Goal: Check status: Check status

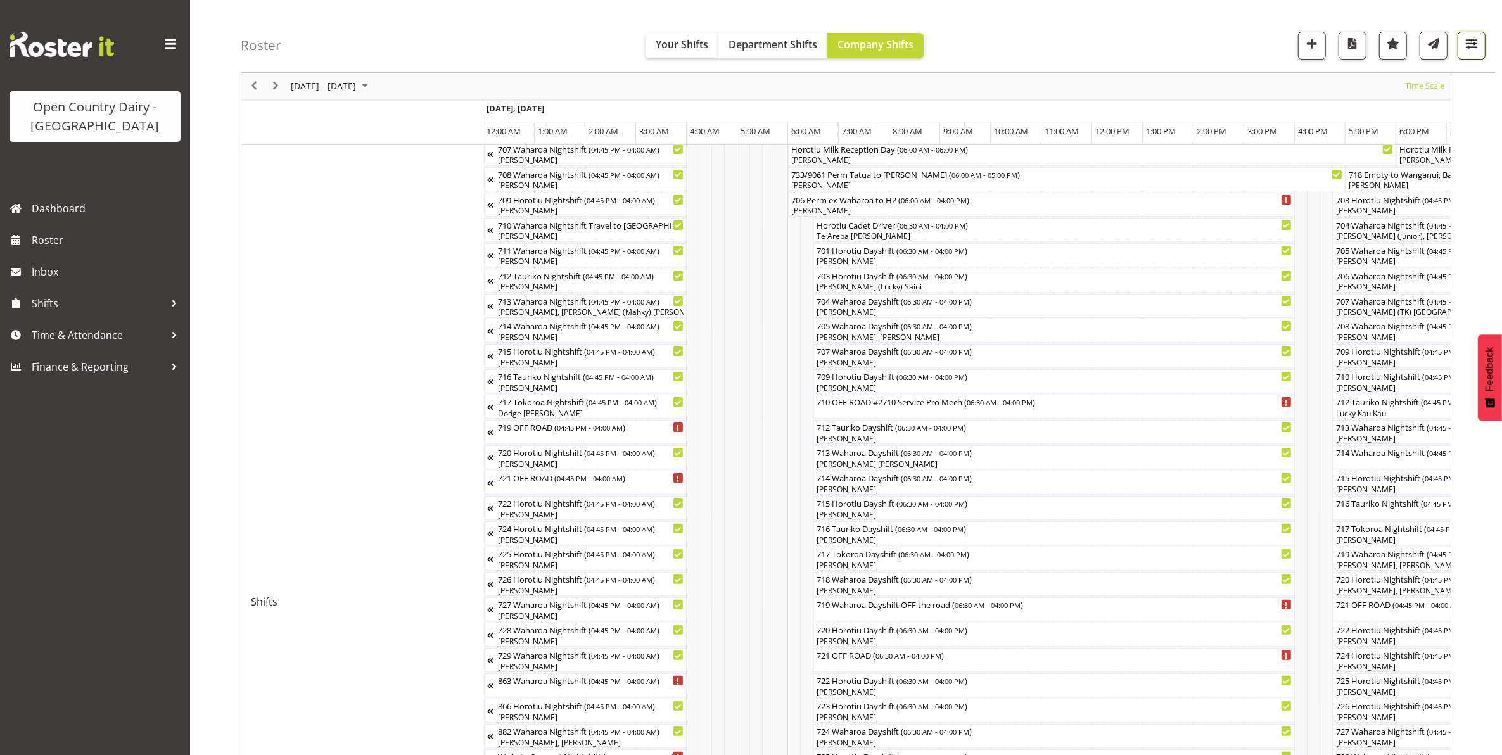
scroll to position [0, 1216]
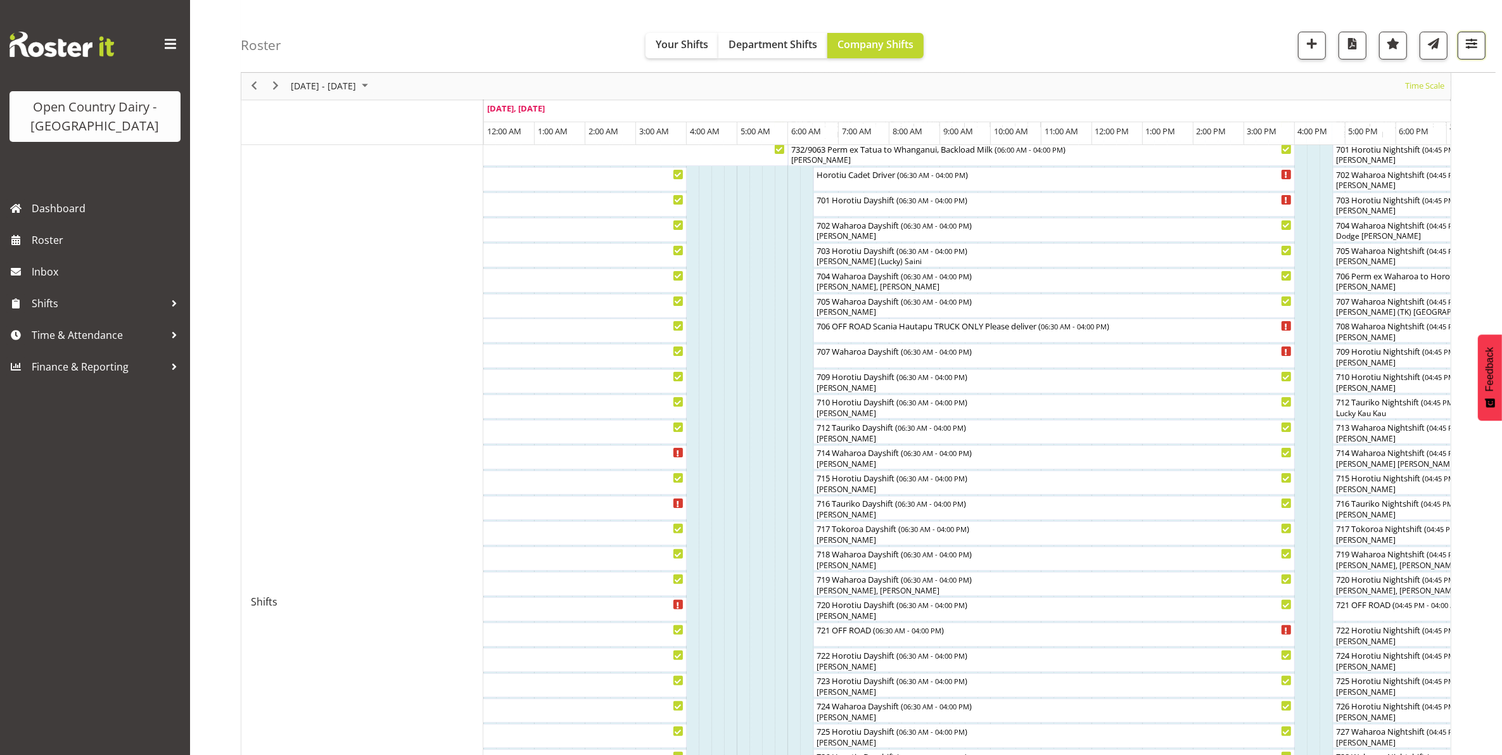
click at [1472, 42] on span "button" at bounding box center [1471, 43] width 16 height 16
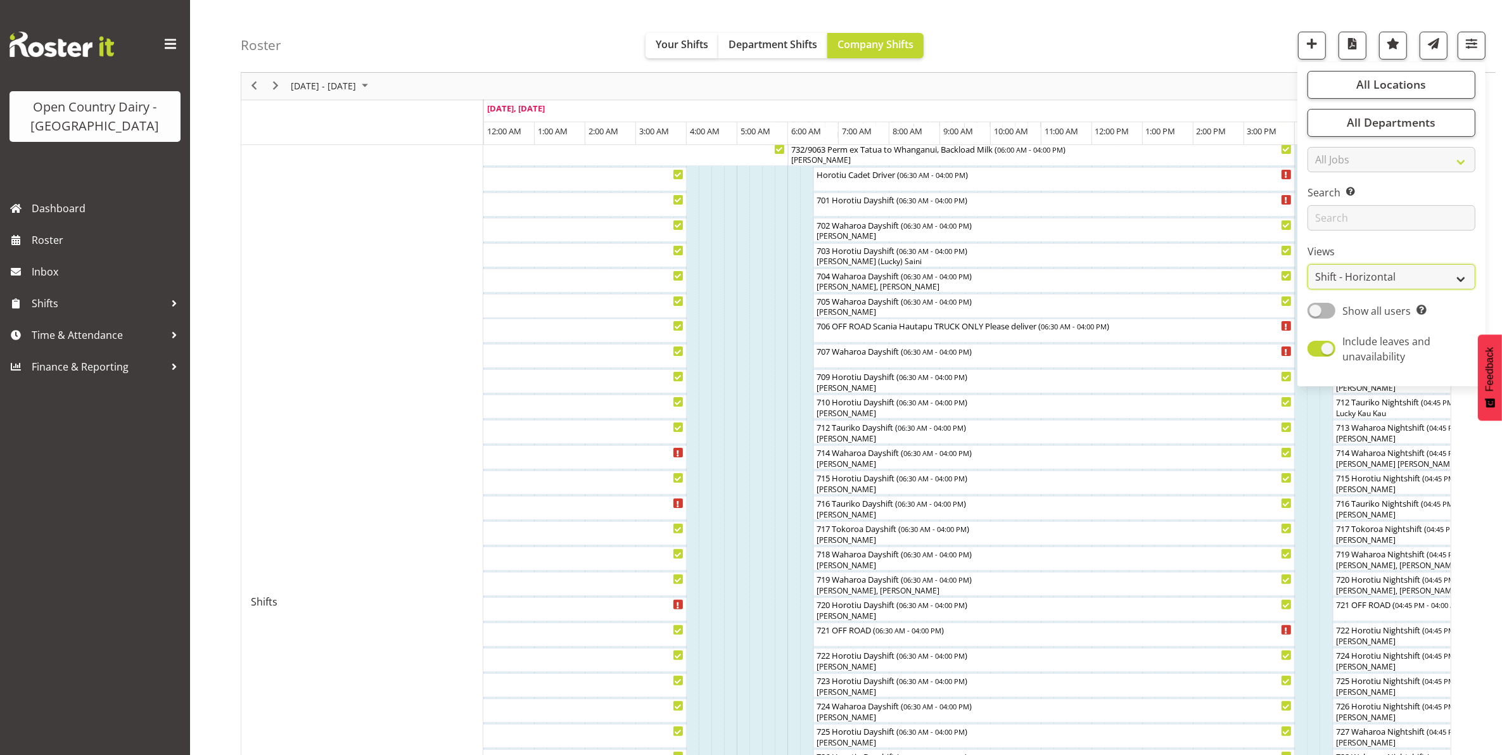
click at [1351, 268] on select "Staff Role Shift - Horizontal Shift - Vertical Staff - Location" at bounding box center [1392, 277] width 168 height 25
select select "staff"
click at [1308, 290] on select "Staff Role Shift - Horizontal Shift - Vertical Staff - Location" at bounding box center [1392, 277] width 168 height 25
click at [1342, 276] on div "All Locations Clear Ingredients Waharoa Office Waikato Milk Whanganui Office Se…" at bounding box center [1391, 224] width 188 height 314
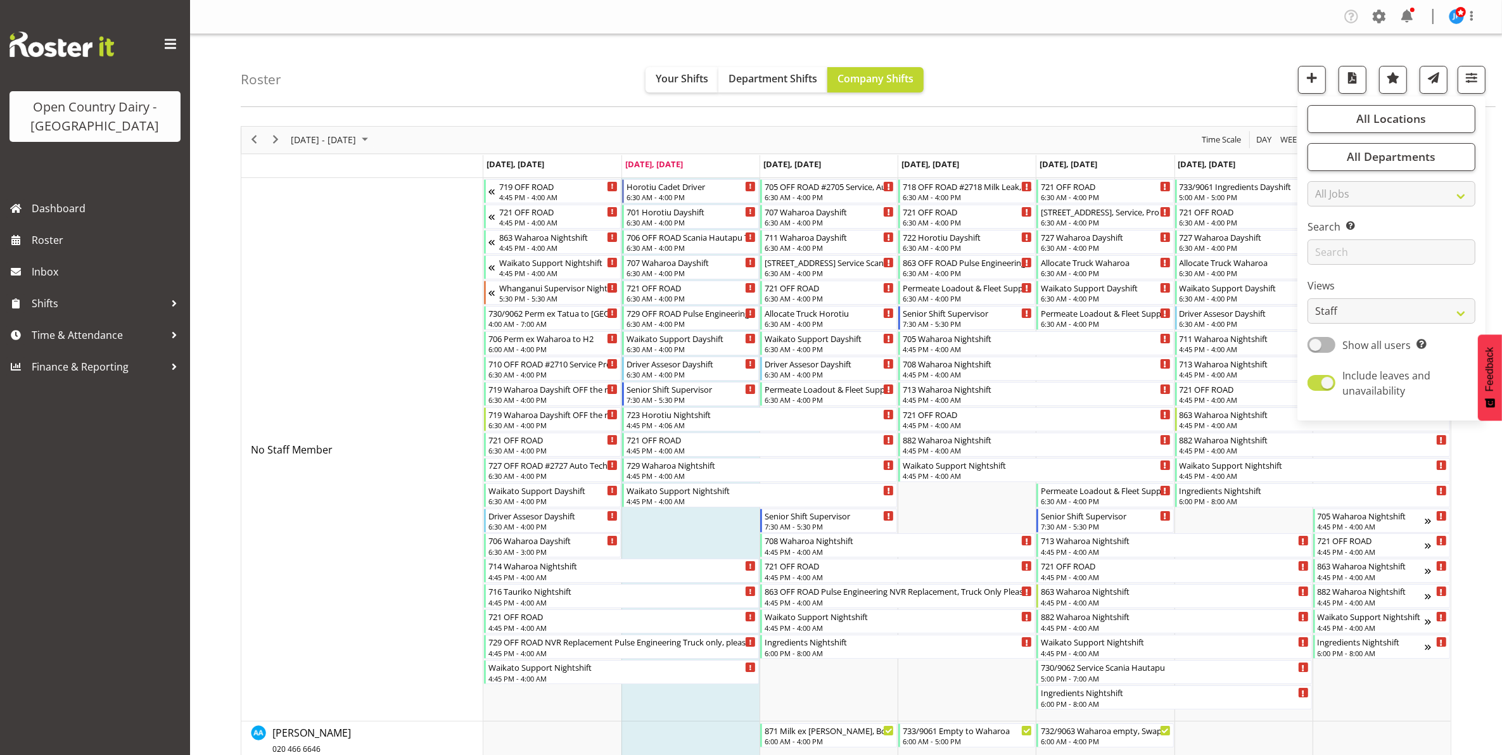
click at [1315, 384] on span at bounding box center [1322, 383] width 28 height 16
click at [1315, 384] on input "Include leaves and unavailability" at bounding box center [1312, 383] width 8 height 8
checkbox input "false"
click at [1474, 77] on span "button" at bounding box center [1471, 78] width 16 height 16
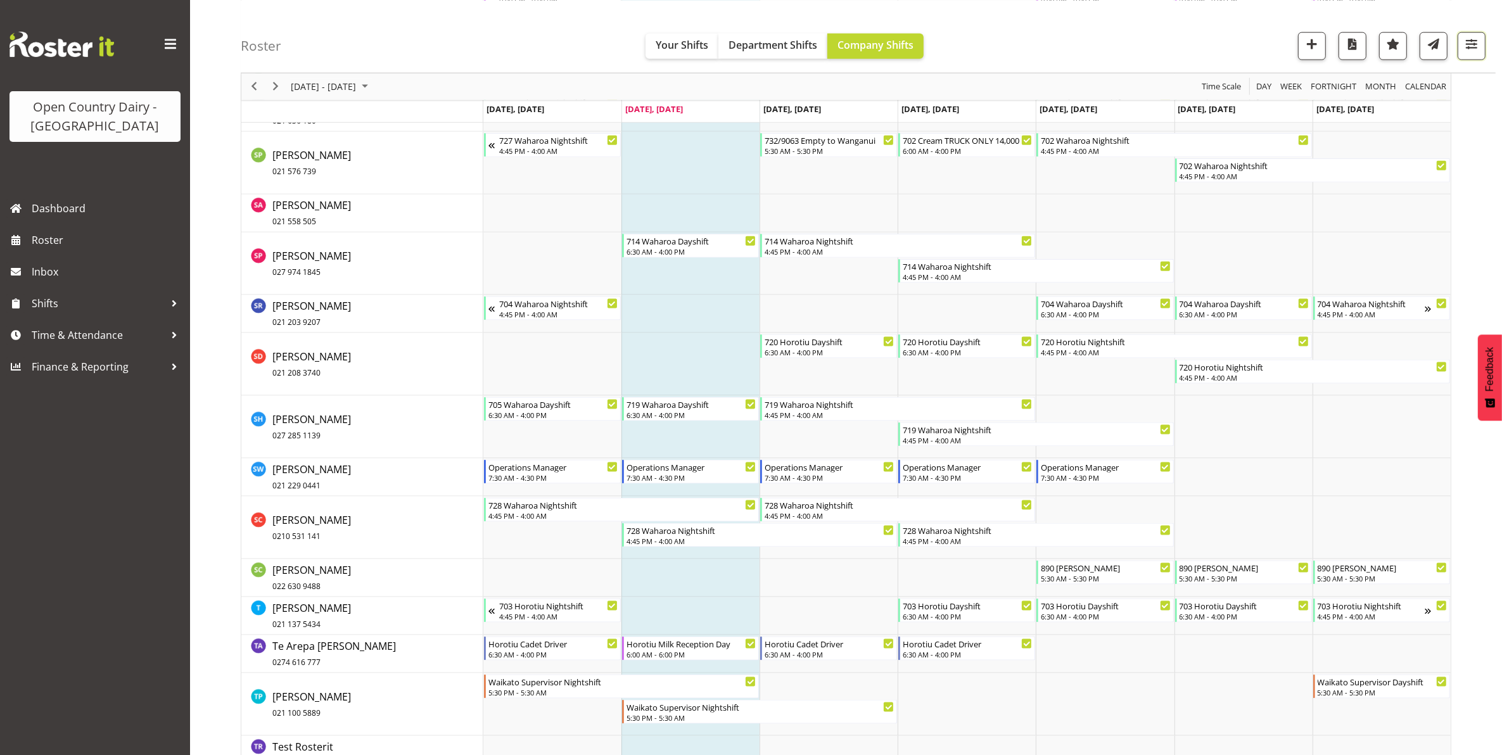
scroll to position [7982, 0]
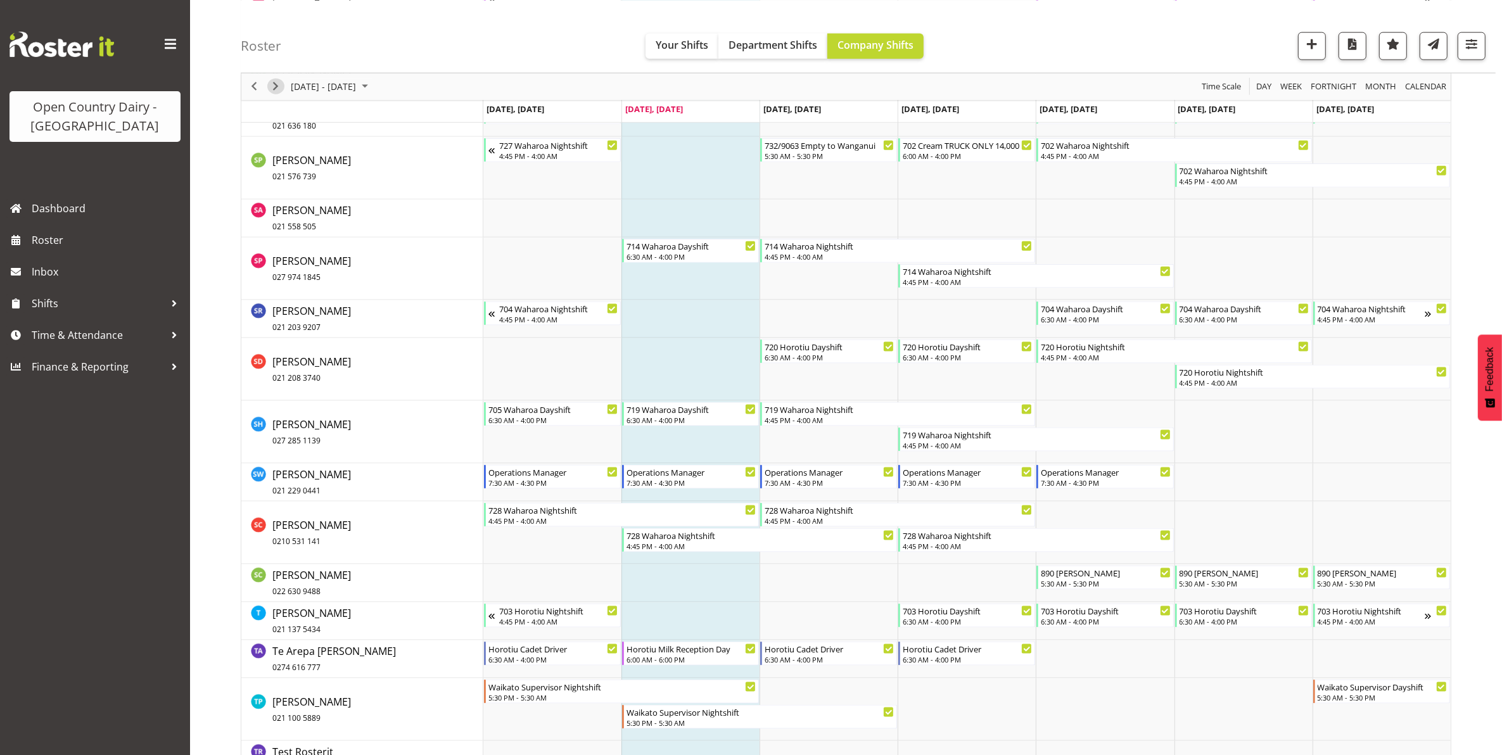
click at [274, 87] on span "Next" at bounding box center [275, 87] width 15 height 16
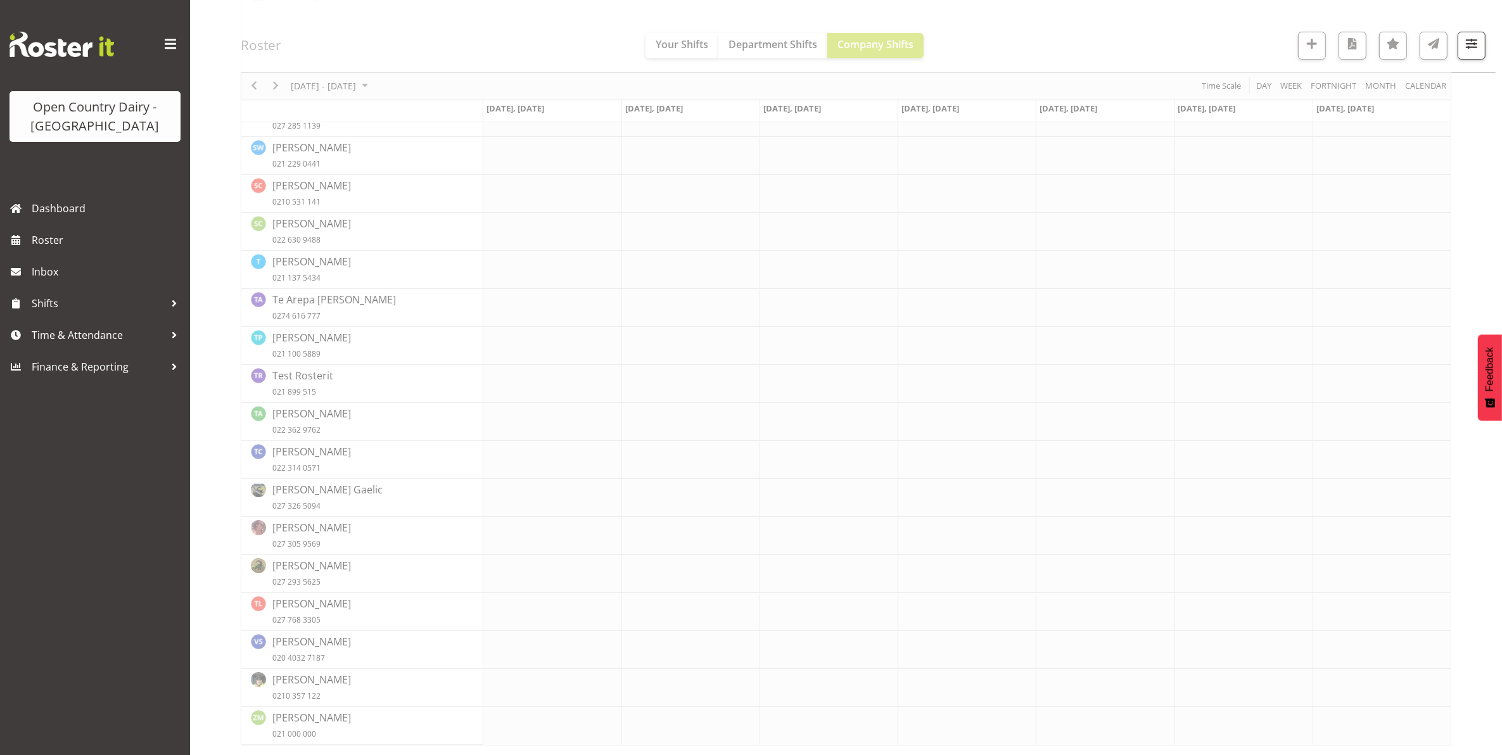
scroll to position [0, 0]
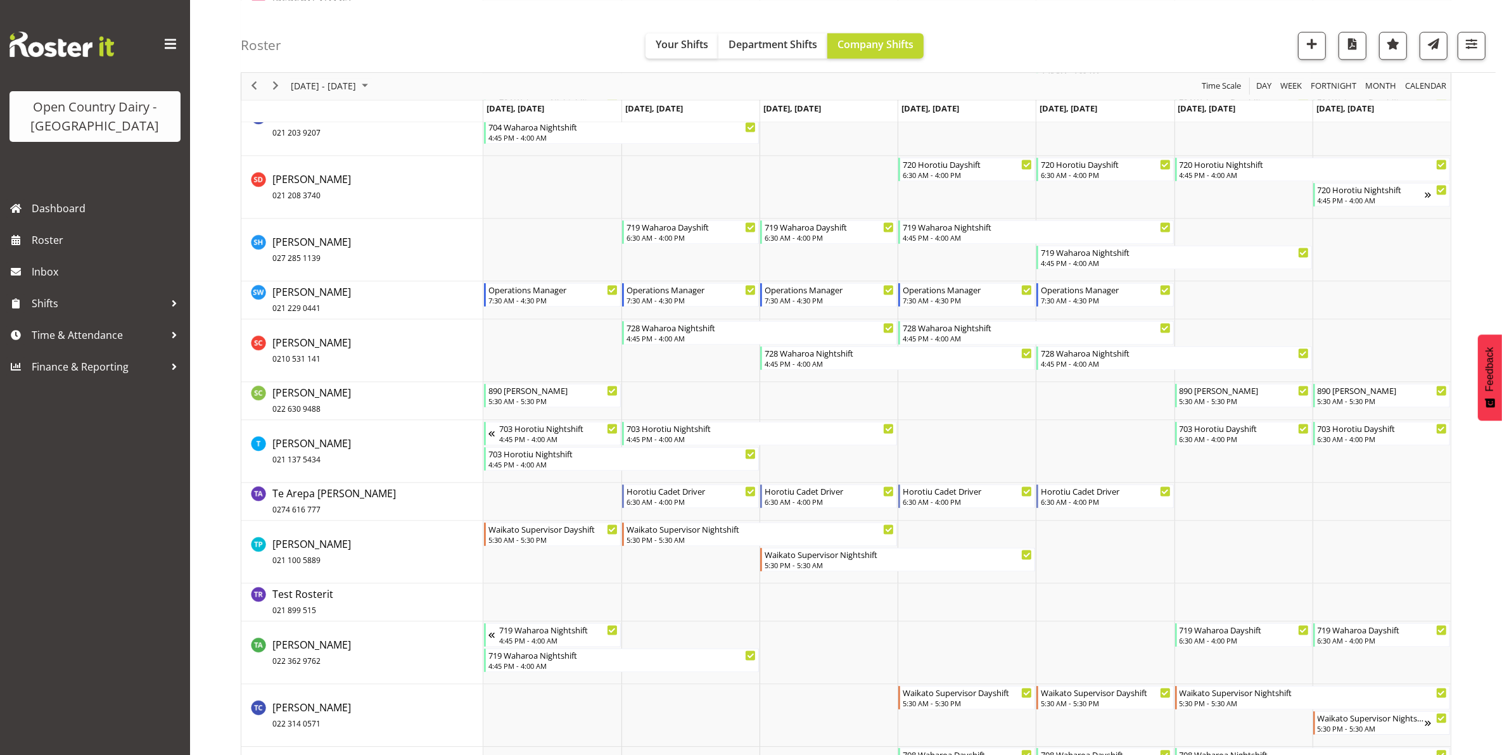
scroll to position [8858, 0]
